Goal: Submit feedback/report problem

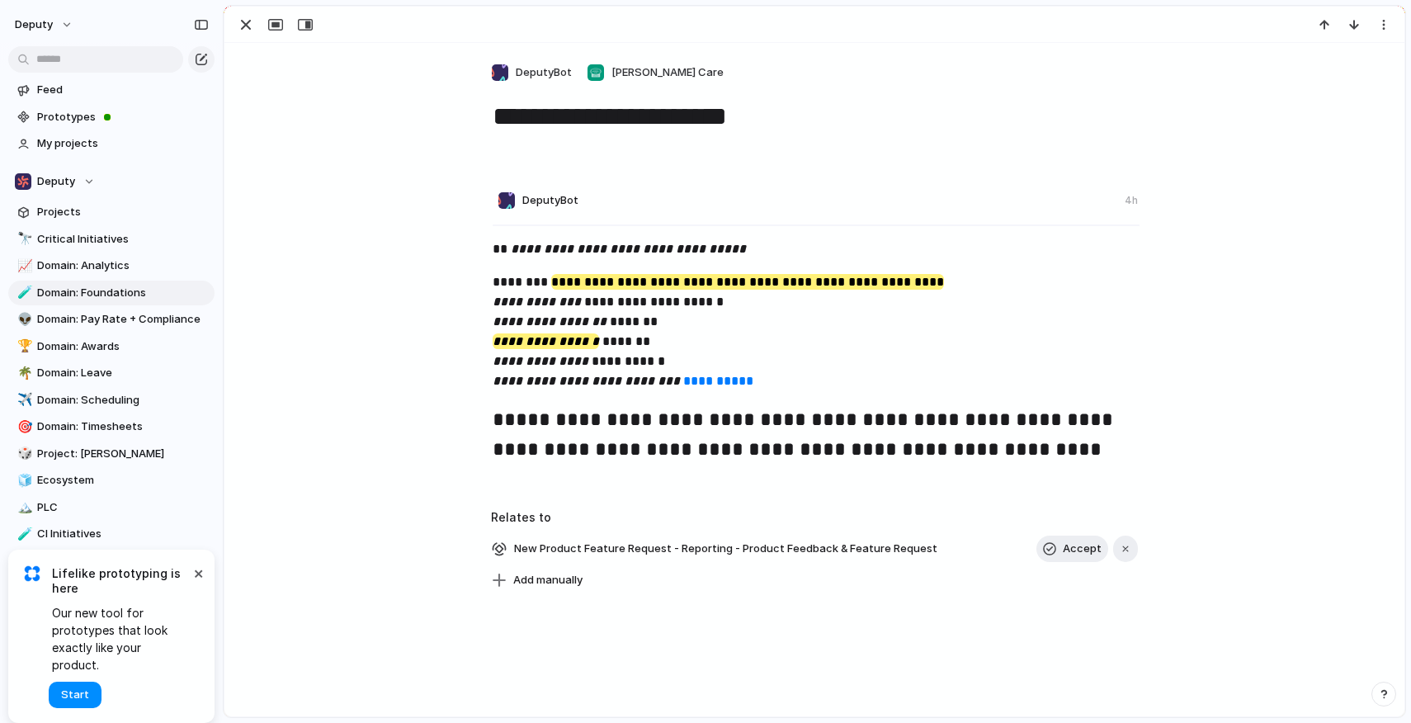
click at [550, 404] on h2 "**********" at bounding box center [816, 435] width 647 height 63
drag, startPoint x: 664, startPoint y: 443, endPoint x: 788, endPoint y: 455, distance: 124.3
click at [788, 455] on h2 "**********" at bounding box center [816, 435] width 647 height 63
click at [683, 377] on link "**********" at bounding box center [718, 381] width 70 height 12
